Goal: Browse casually: Explore the website without a specific task or goal

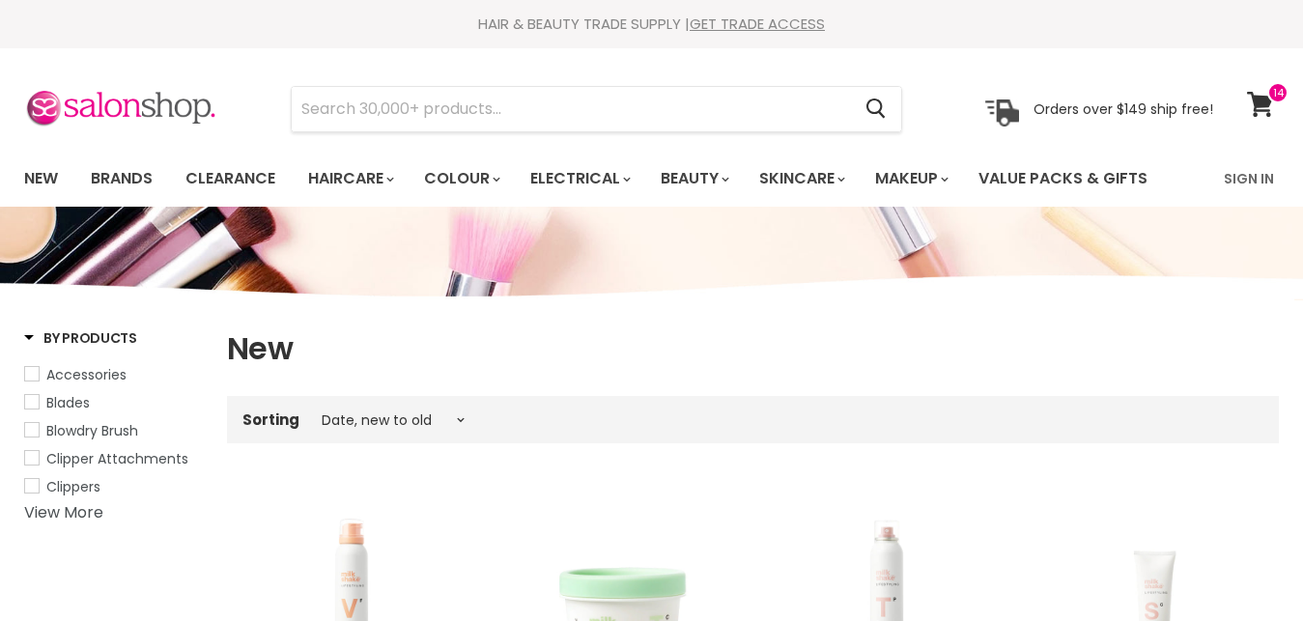
select select "created-descending"
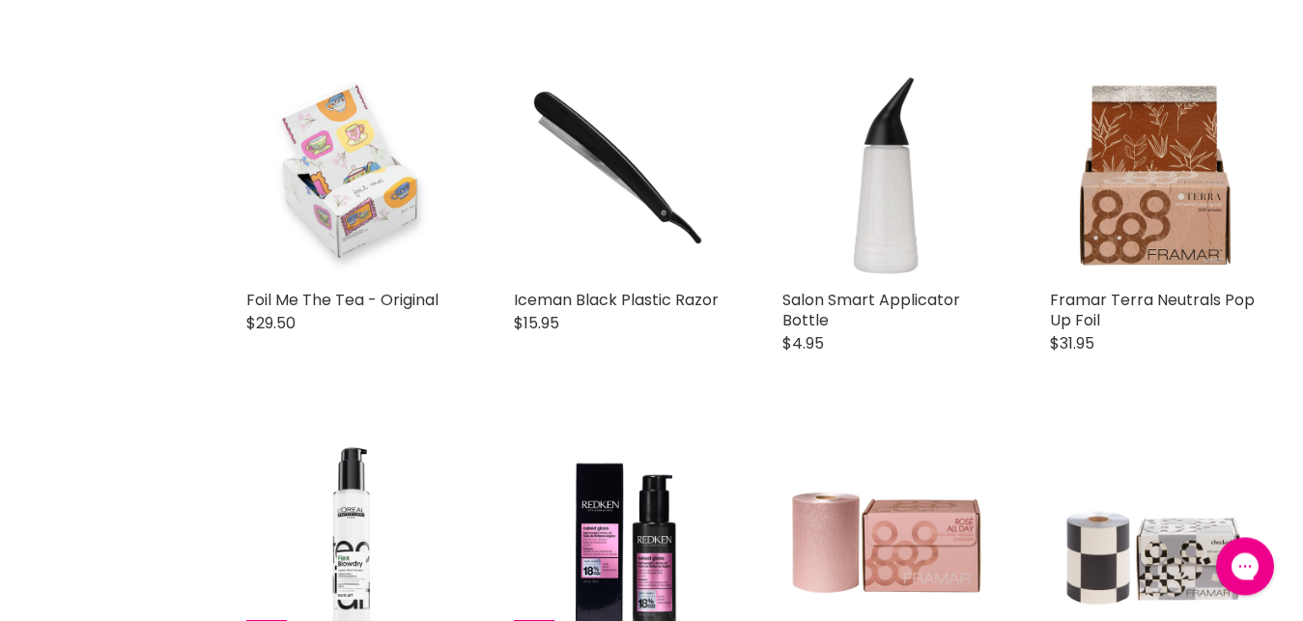
scroll to position [2491, 0]
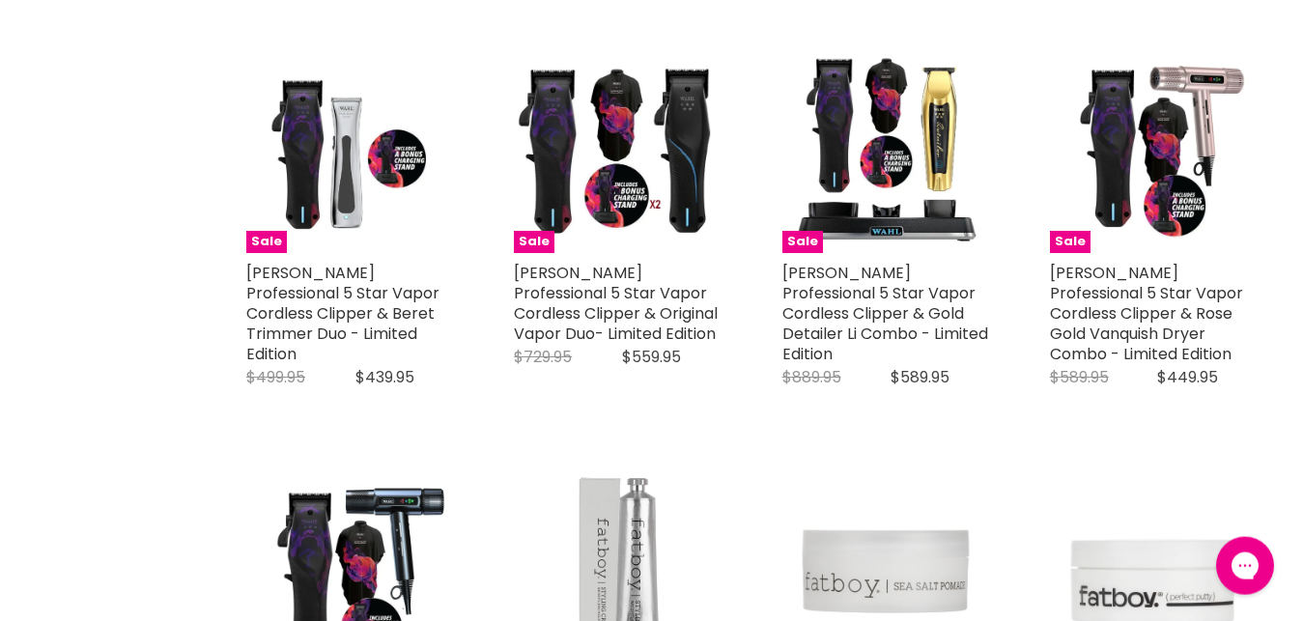
scroll to position [4579, 0]
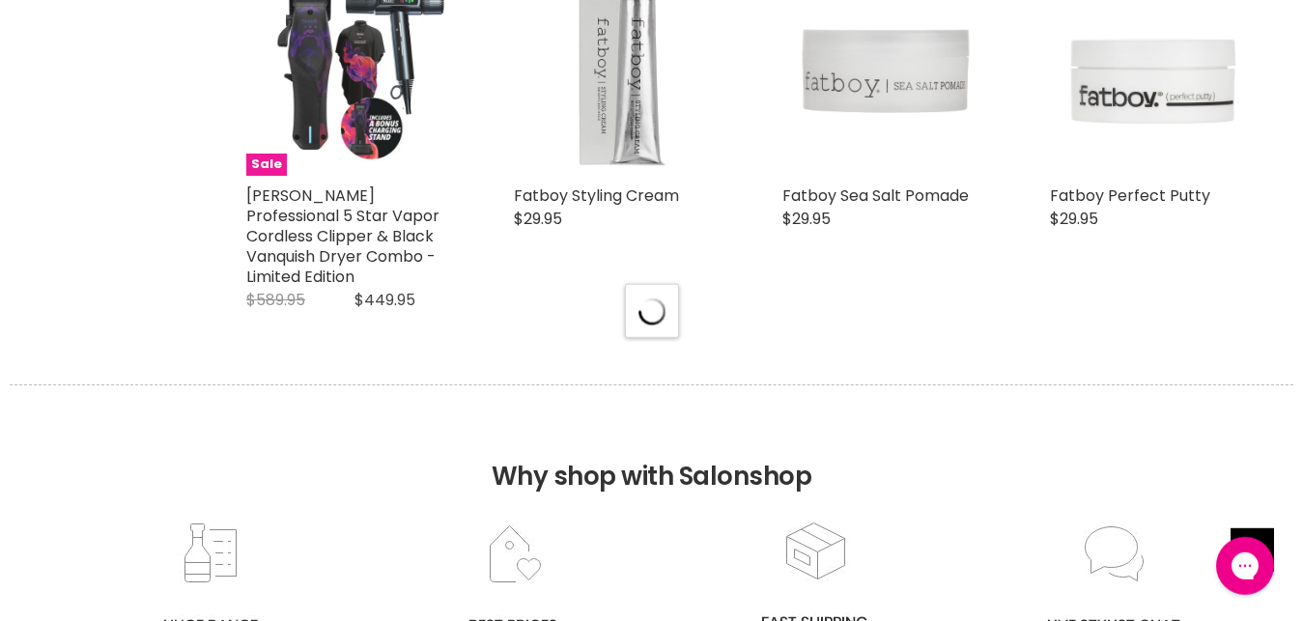
select select "created-descending"
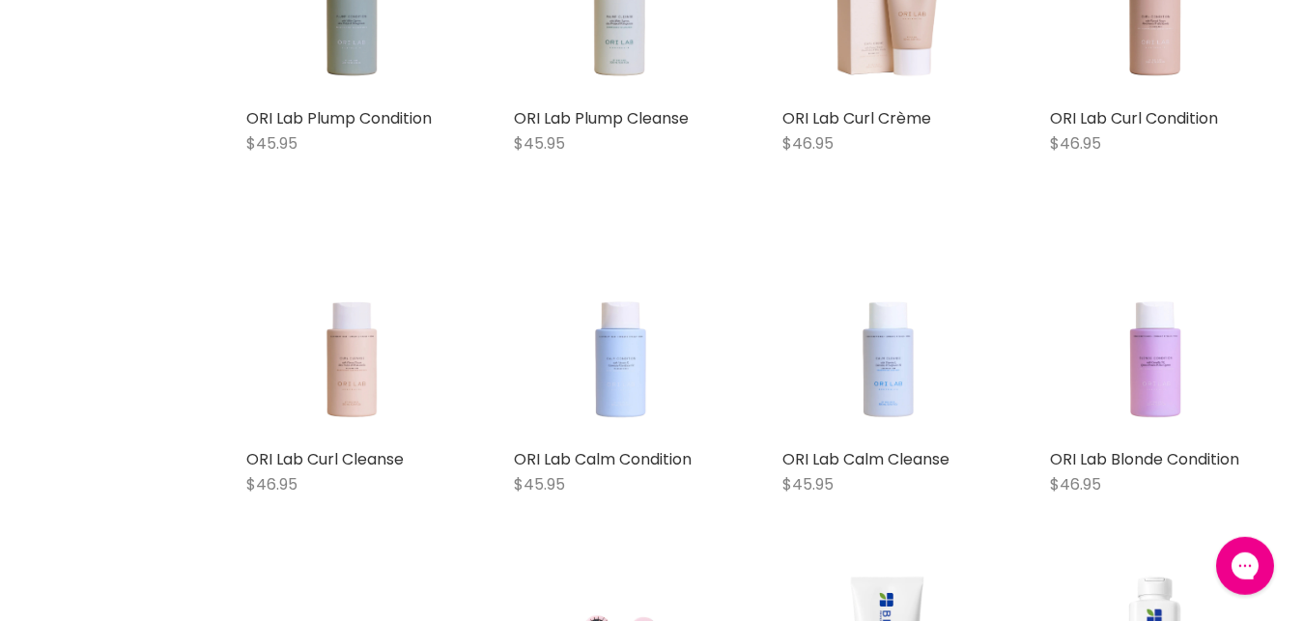
scroll to position [0, 0]
